Goal: Use online tool/utility: Utilize a website feature to perform a specific function

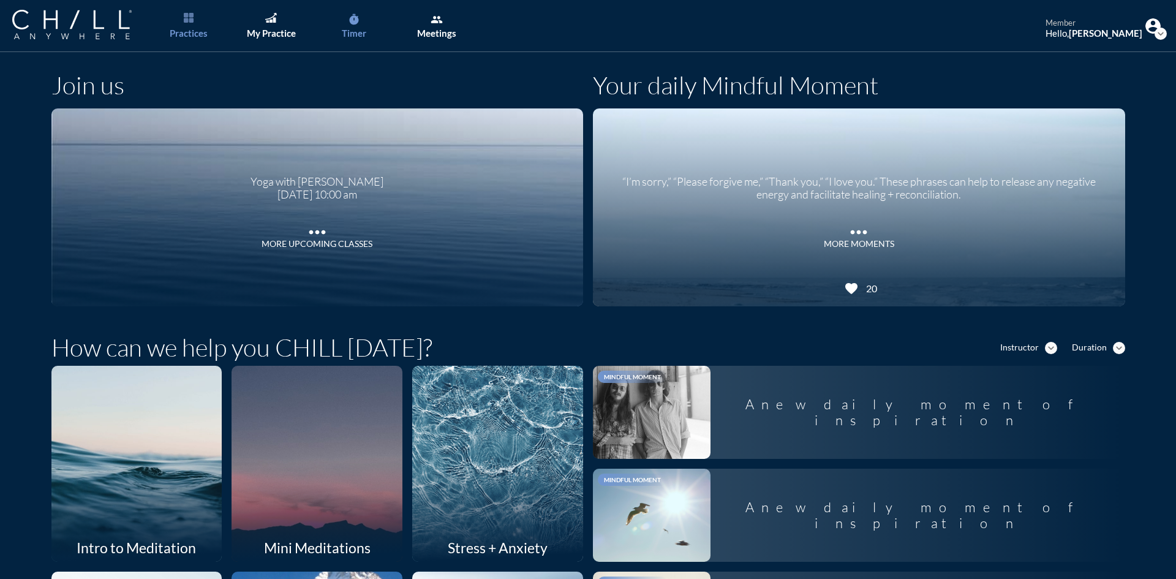
click at [362, 15] on link "timer Timer" at bounding box center [354, 26] width 64 height 52
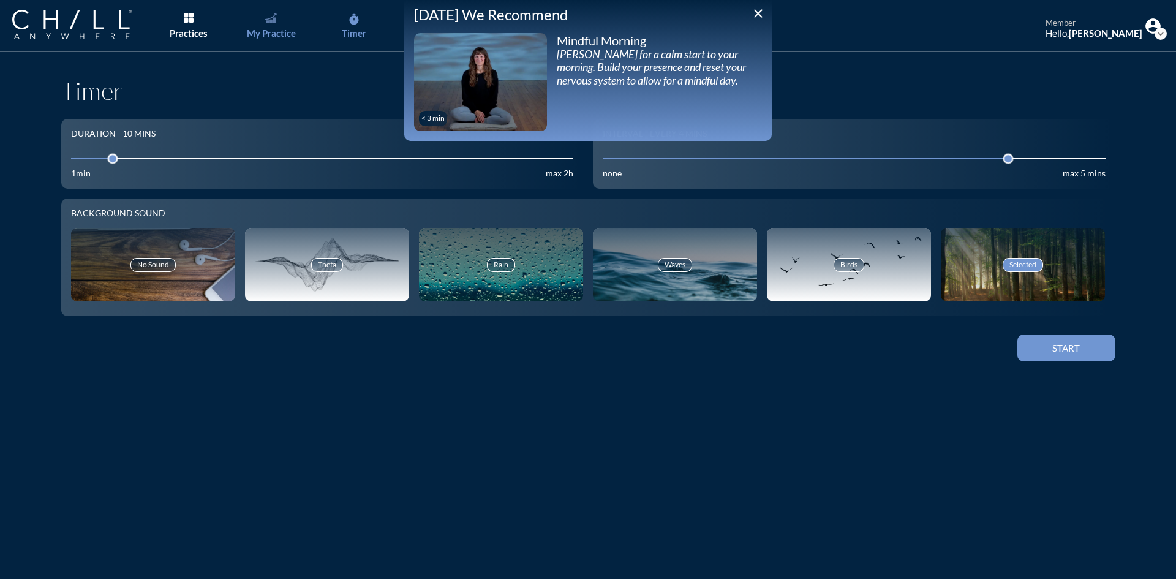
click at [283, 32] on div "My Practice" at bounding box center [271, 33] width 49 height 11
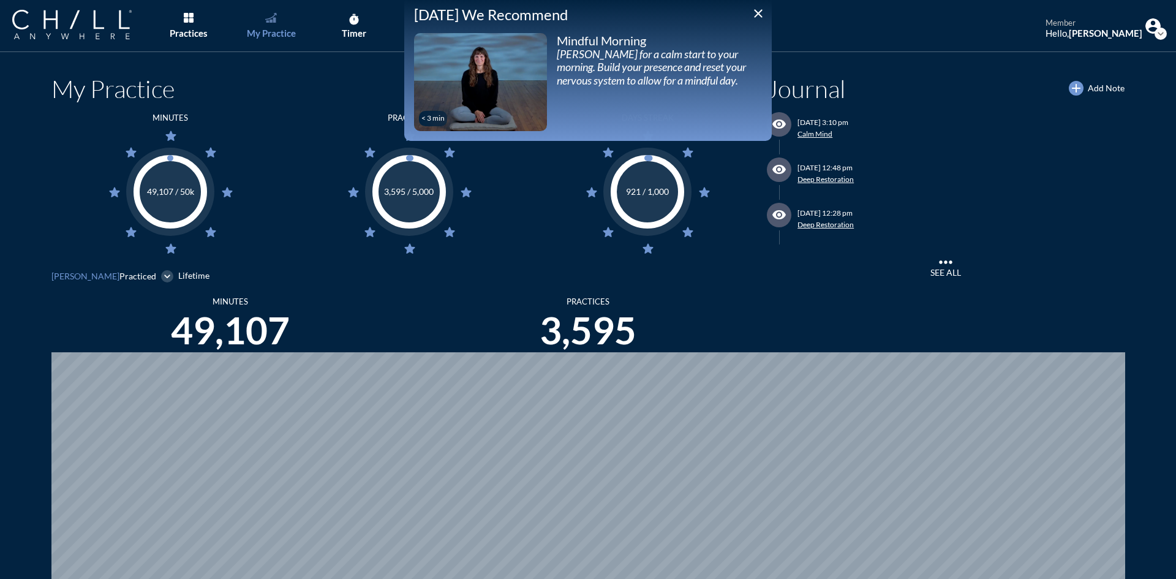
scroll to position [579, 1167]
click at [763, 15] on icon "close" at bounding box center [758, 13] width 15 height 15
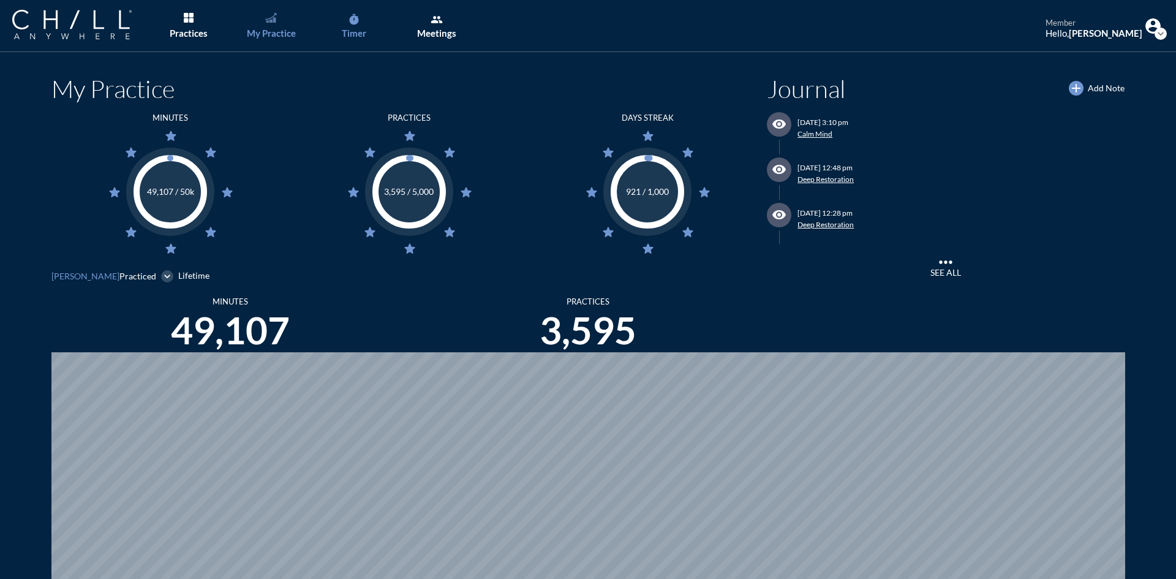
click at [352, 14] on icon "timer" at bounding box center [354, 19] width 12 height 12
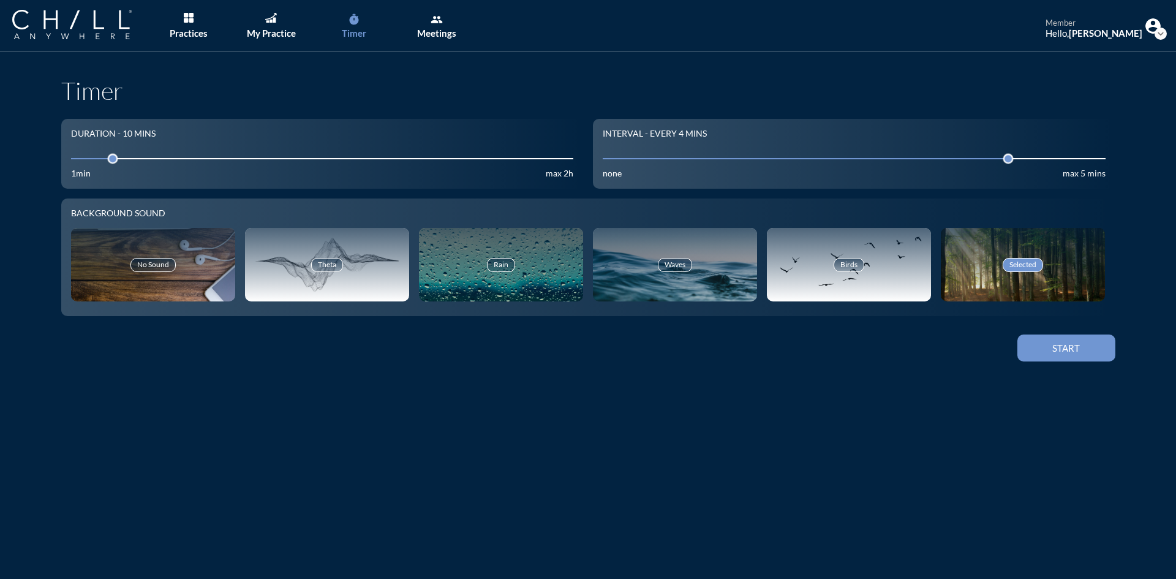
click at [1061, 350] on div "Start" at bounding box center [1066, 347] width 55 height 11
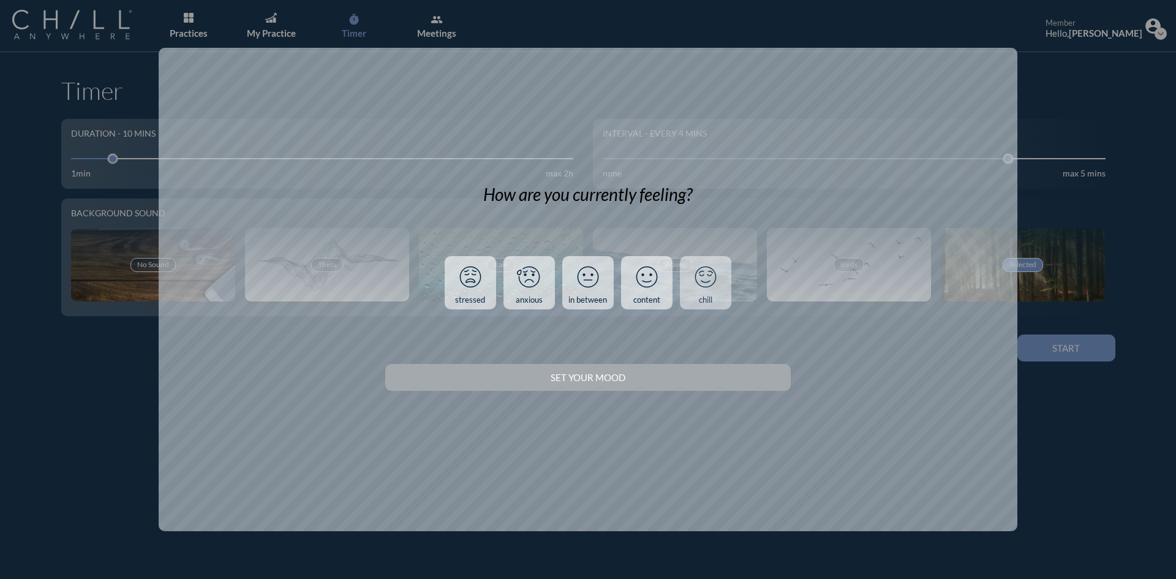
click at [708, 288] on icon at bounding box center [706, 277] width 32 height 32
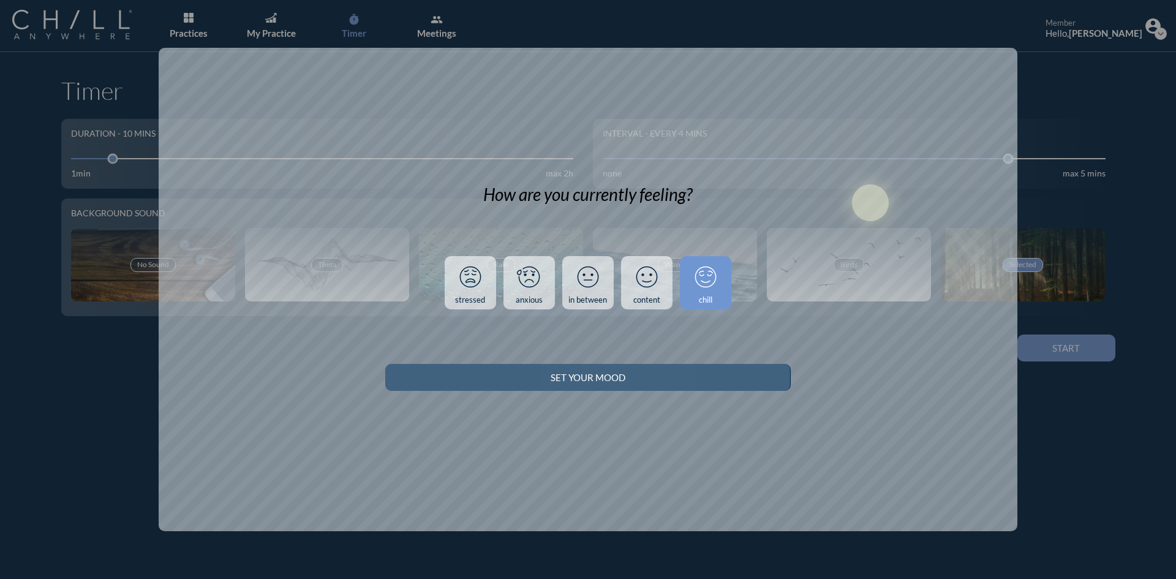
click at [689, 372] on div "Set your Mood" at bounding box center [588, 377] width 362 height 11
